Goal: Task Accomplishment & Management: Use online tool/utility

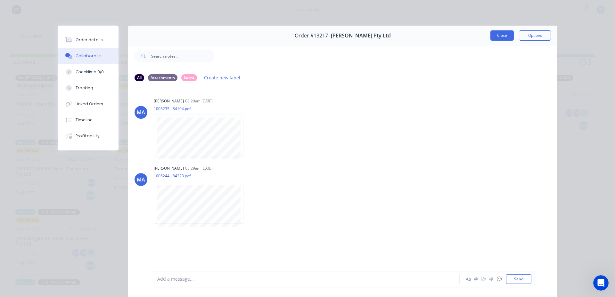
scroll to position [16, 0]
click at [500, 36] on button "Close" at bounding box center [501, 35] width 23 height 10
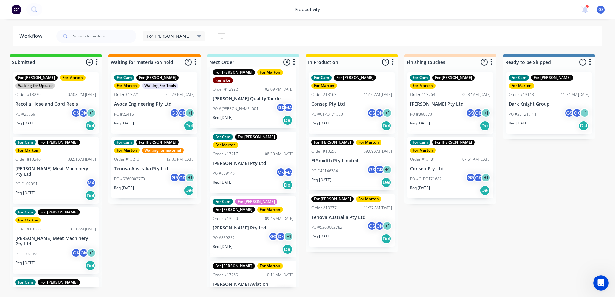
scroll to position [0, 0]
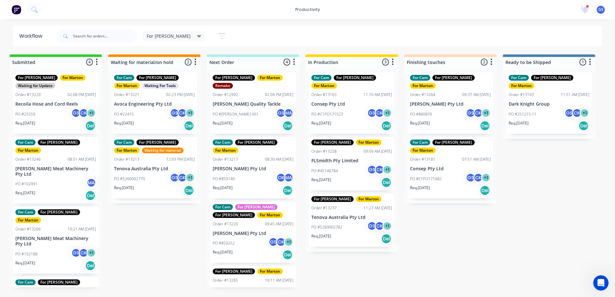
click at [334, 29] on div "For [PERSON_NAME] Save new view None edit For [PERSON_NAME] (Default) edit For …" at bounding box center [328, 36] width 547 height 19
click at [545, 159] on div "Submitted 4 Sort By Created date Required date Order number Customer name Most …" at bounding box center [432, 170] width 882 height 233
drag, startPoint x: 275, startPoint y: 44, endPoint x: 278, endPoint y: 40, distance: 4.3
click at [277, 42] on div "For [PERSON_NAME] Save new view None edit For [PERSON_NAME] (Default) edit For …" at bounding box center [328, 36] width 547 height 19
click at [215, 36] on div "For [PERSON_NAME] Save new view None edit For [PERSON_NAME] (Default) edit For …" at bounding box center [328, 36] width 547 height 19
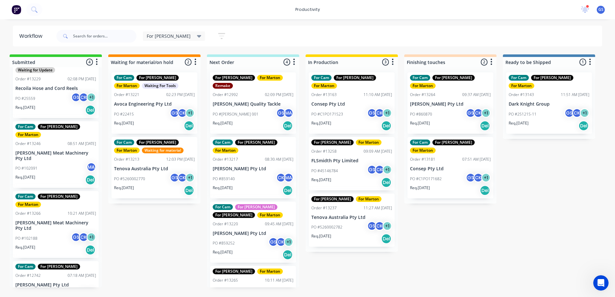
click at [296, 34] on div "For [PERSON_NAME] Save new view None edit For [PERSON_NAME] (Default) edit For …" at bounding box center [328, 36] width 547 height 19
click at [332, 156] on div "For [PERSON_NAME] For [PERSON_NAME] Order #13258 09:09 AM [DATE] FLSmidth Pty L…" at bounding box center [352, 163] width 86 height 53
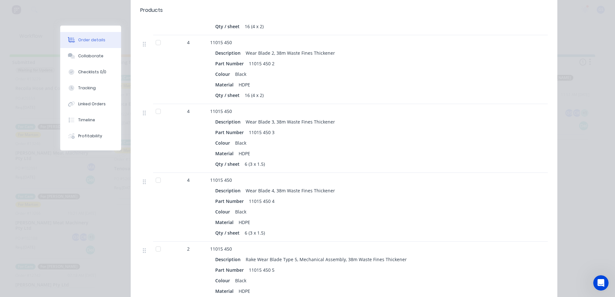
scroll to position [352, 0]
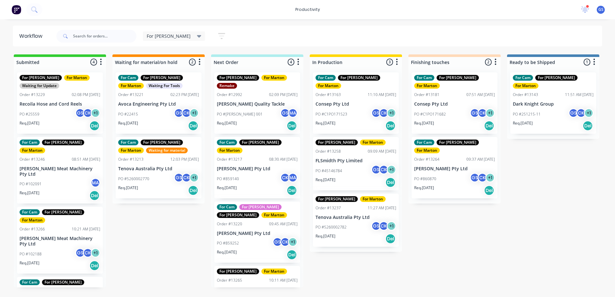
click at [414, 44] on div "For [PERSON_NAME] Save new view None edit For [PERSON_NAME] (Default) edit For …" at bounding box center [328, 36] width 547 height 19
drag, startPoint x: 378, startPoint y: 32, endPoint x: 376, endPoint y: 29, distance: 4.3
click at [376, 29] on div "For [PERSON_NAME] Save new view None edit For [PERSON_NAME] (Default) edit For …" at bounding box center [328, 36] width 547 height 19
drag, startPoint x: 159, startPoint y: 37, endPoint x: 160, endPoint y: 42, distance: 4.5
click at [159, 38] on span "For [PERSON_NAME]" at bounding box center [169, 36] width 44 height 7
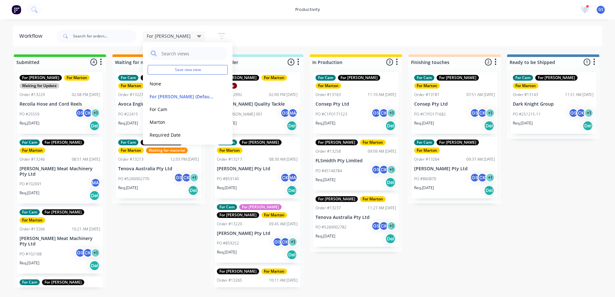
click at [164, 40] on div "For [PERSON_NAME]" at bounding box center [174, 36] width 62 height 10
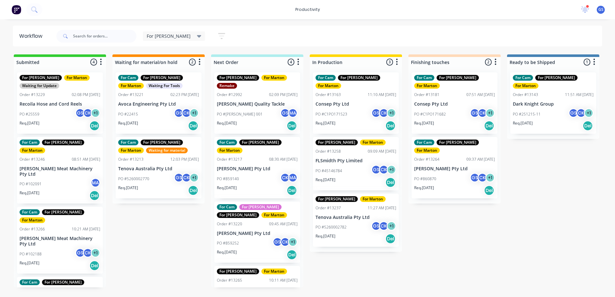
click at [265, 42] on div "For [PERSON_NAME] Save new view None edit For [PERSON_NAME] (Default) edit For …" at bounding box center [328, 36] width 547 height 19
click at [161, 37] on span "For [PERSON_NAME]" at bounding box center [169, 36] width 44 height 7
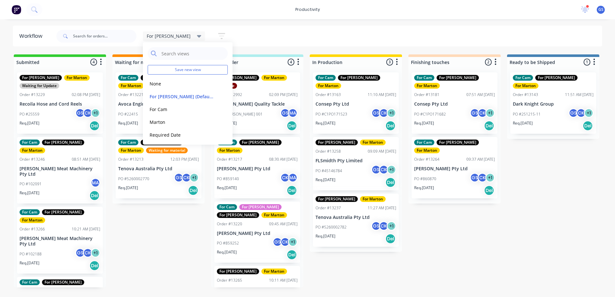
click at [278, 24] on div "productivity productivity Workflow Planner Delivery Scheduling Timesheets 2 new…" at bounding box center [307, 129] width 615 height 259
